Goal: Find contact information: Find contact information

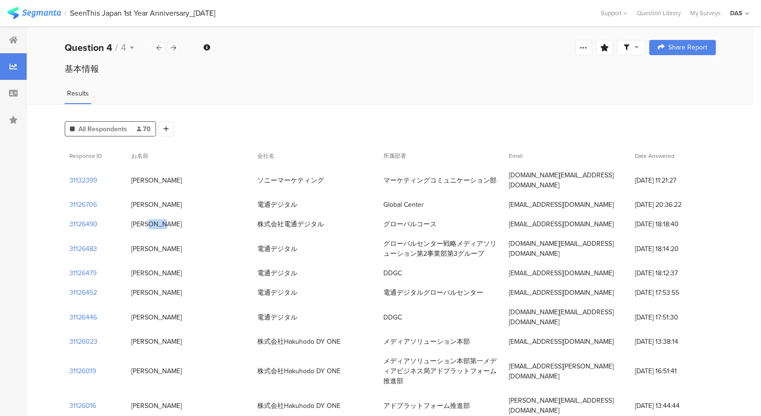
drag, startPoint x: 161, startPoint y: 213, endPoint x: 134, endPoint y: 213, distance: 27.1
click at [134, 215] on div "山本晴菜" at bounding box center [190, 225] width 126 height 20
copy div "山本晴菜"
drag, startPoint x: 381, startPoint y: 217, endPoint x: 437, endPoint y: 217, distance: 56.6
click at [437, 217] on div "グローバルコース" at bounding box center [442, 225] width 126 height 20
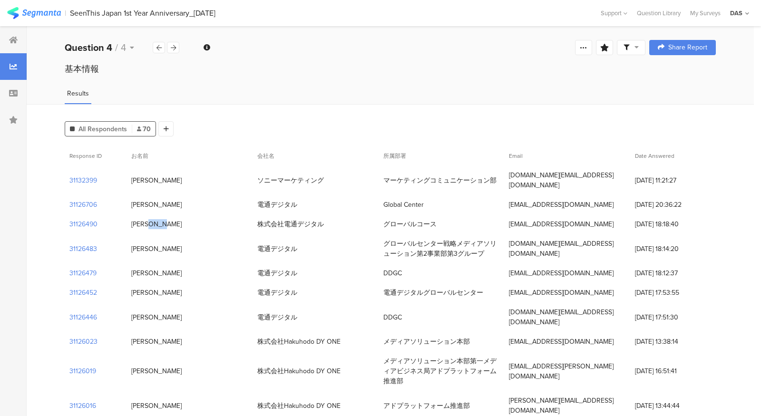
copy div "グローバルコース"
drag, startPoint x: 383, startPoint y: 193, endPoint x: 434, endPoint y: 193, distance: 50.4
click at [434, 195] on div "Global Center" at bounding box center [442, 205] width 126 height 20
copy div "Global Center"
drag, startPoint x: 156, startPoint y: 196, endPoint x: 135, endPoint y: 196, distance: 20.9
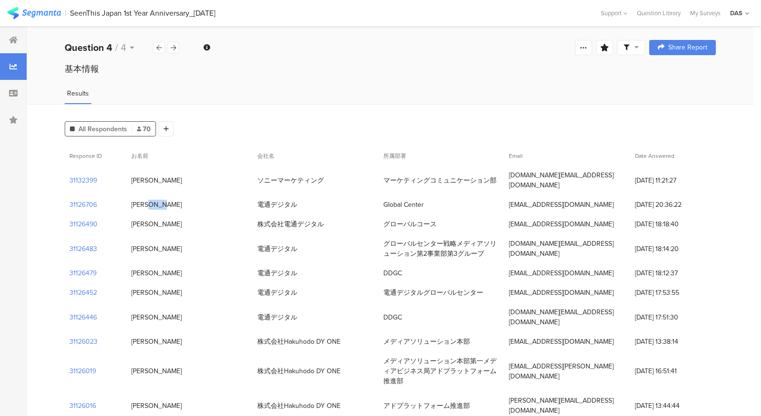
click at [135, 200] on div "池上実花" at bounding box center [156, 205] width 50 height 10
copy div "池上実花"
drag, startPoint x: 509, startPoint y: 213, endPoint x: 631, endPoint y: 214, distance: 122.3
click at [631, 215] on div "31126490 山本晴菜 株式会社電通デジタル グローバルコース yamamoto.haruna@dentsudigital.co.jp 29/08/202…" at bounding box center [390, 225] width 651 height 20
copy div "yamamoto.haruna@dentsudigital.co.jp"
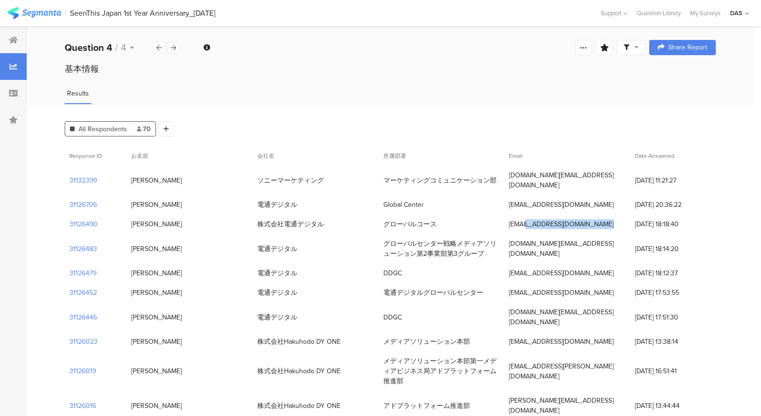
drag, startPoint x: 598, startPoint y: 196, endPoint x: 505, endPoint y: 195, distance: 92.8
click at [505, 195] on div "ikegami.m@dentsudigital.co.jp" at bounding box center [567, 205] width 126 height 20
copy div "ikegami.m@dentsudigital.co.jp"
click at [378, 70] on div "基本情報" at bounding box center [390, 69] width 651 height 12
drag, startPoint x: 160, startPoint y: 177, endPoint x: 130, endPoint y: 177, distance: 30.0
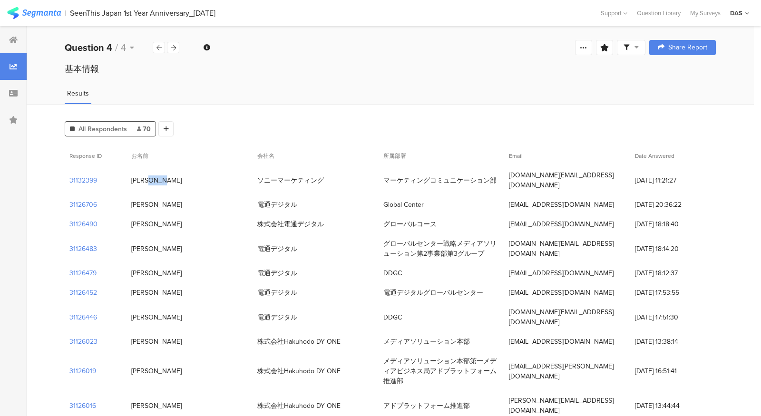
click at [130, 177] on div "宇野　聡" at bounding box center [190, 181] width 126 height 20
copy div "宇野　聡"
